Goal: Navigation & Orientation: Find specific page/section

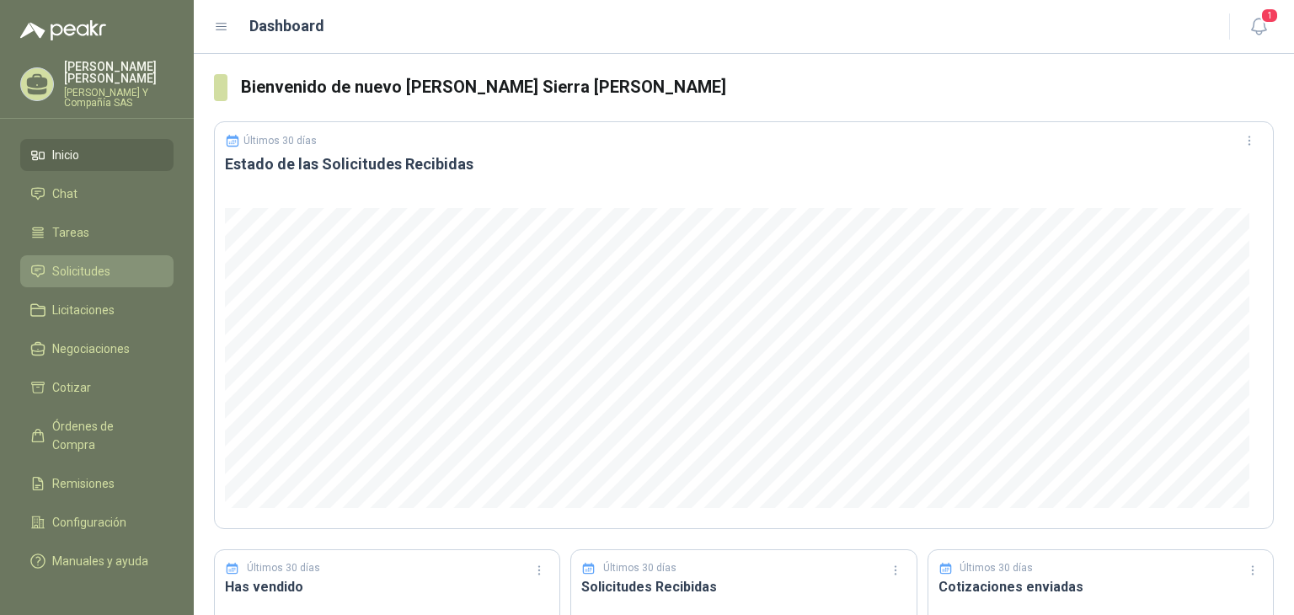
click at [135, 262] on li "Solicitudes" at bounding box center [96, 271] width 133 height 19
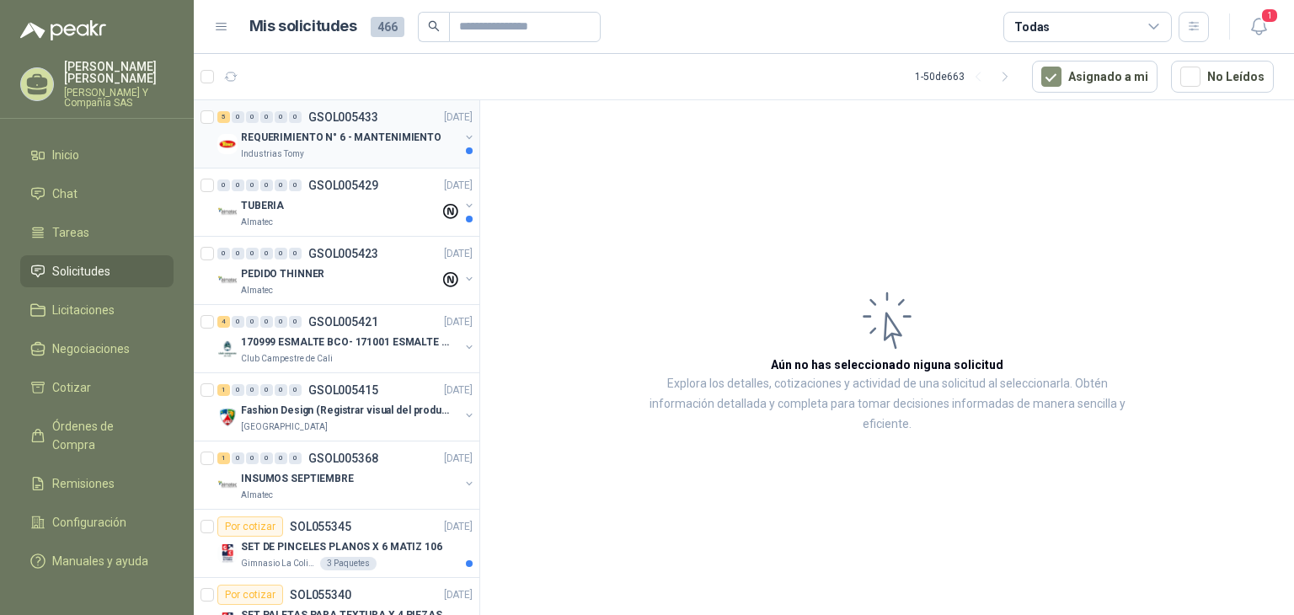
click at [350, 160] on div "5 0 0 0 0 0 GSOL005433 [DATE] REQUERIMIENTO N° 6 - MANTENIMIENTO Industrias Tomy" at bounding box center [337, 134] width 286 height 68
click at [356, 142] on p "REQUERIMIENTO N° 6 - MANTENIMIENTO" at bounding box center [341, 138] width 201 height 16
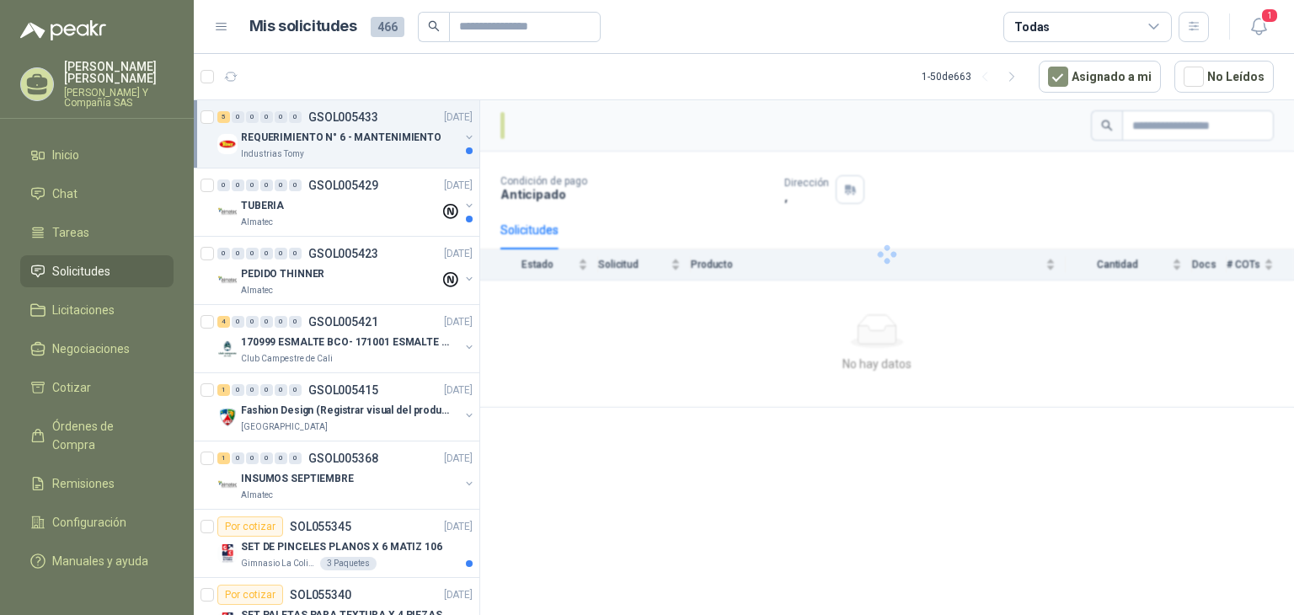
click at [305, 148] on div "Industrias Tomy" at bounding box center [350, 153] width 218 height 13
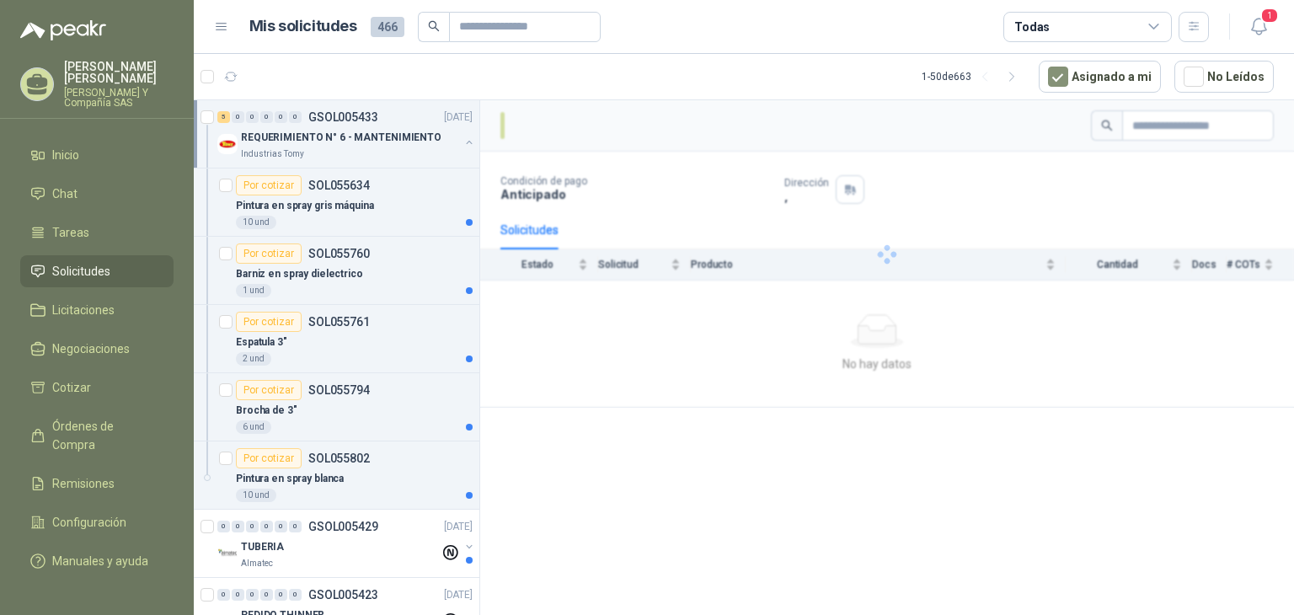
click at [305, 148] on div "Industrias Tomy" at bounding box center [350, 153] width 218 height 13
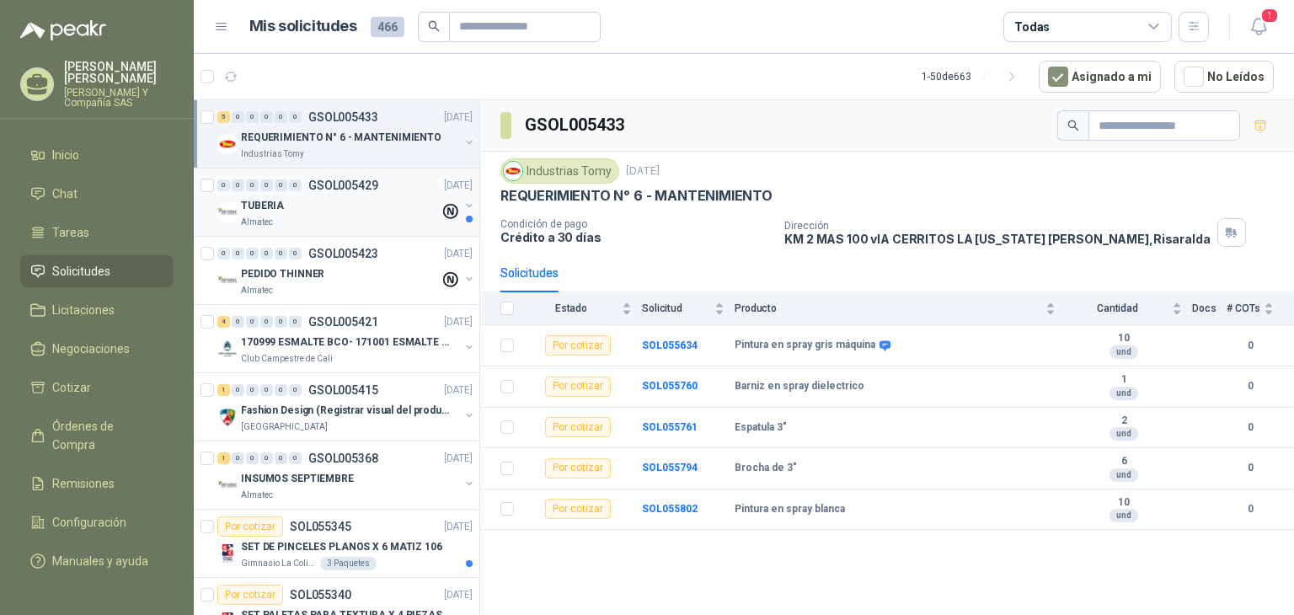
click at [268, 212] on p "TUBERIA" at bounding box center [262, 206] width 43 height 16
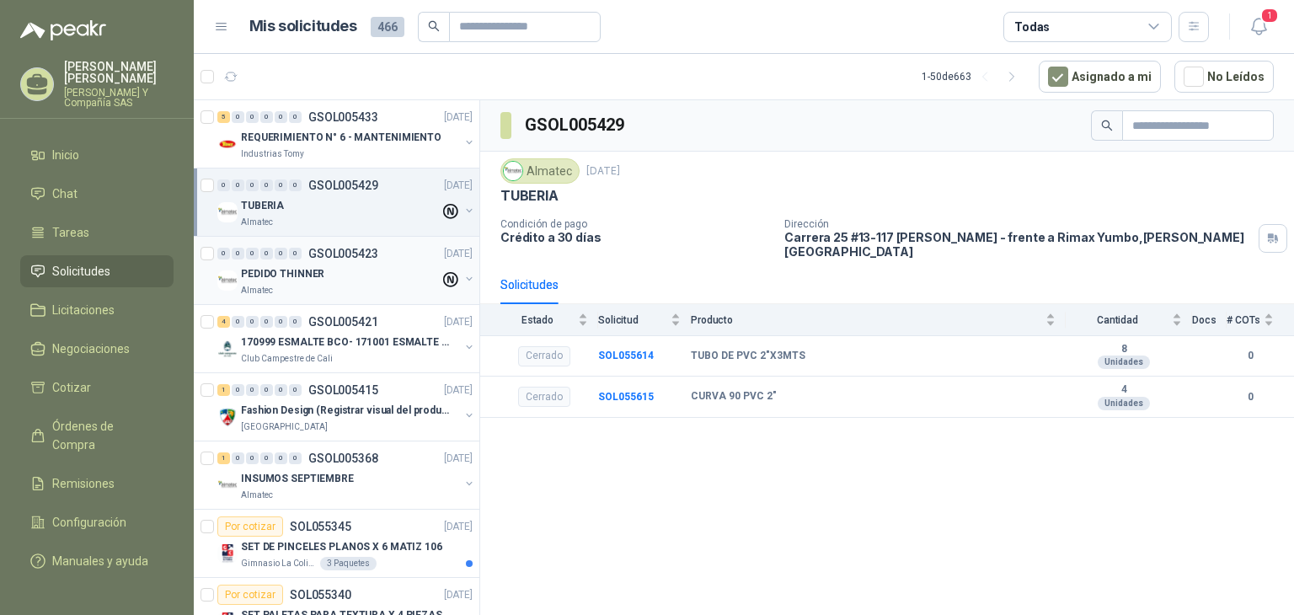
click at [284, 285] on div "Almatec" at bounding box center [340, 290] width 199 height 13
